Goal: Communication & Community: Participate in discussion

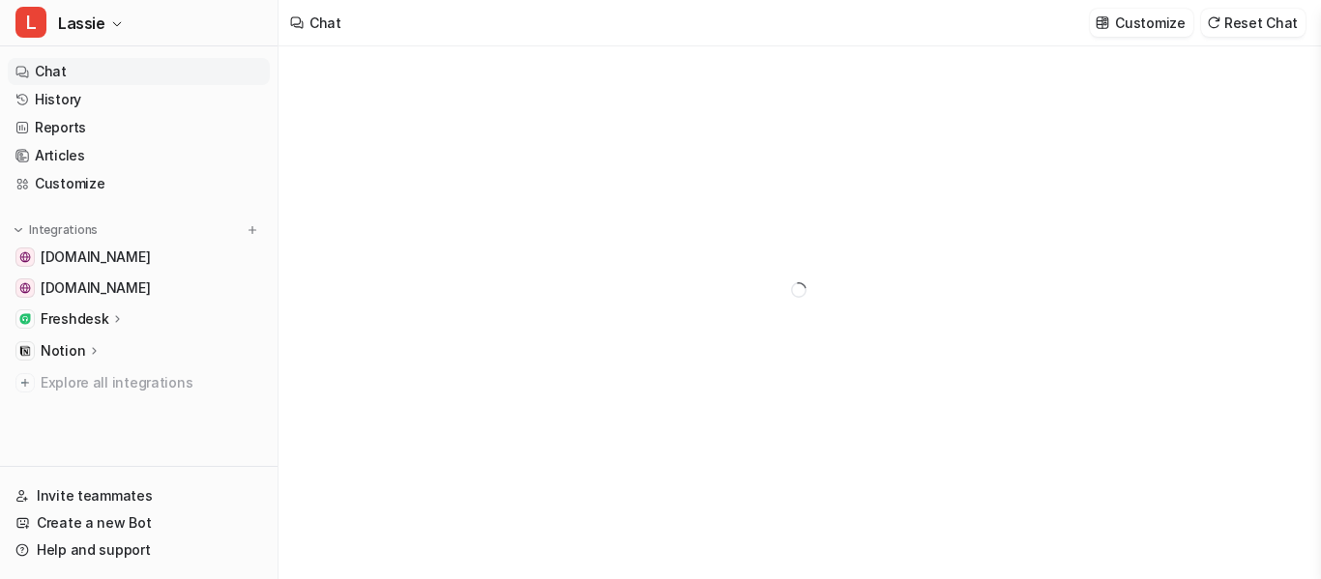
type textarea "**********"
click at [48, 67] on link "Chat" at bounding box center [139, 71] width 262 height 27
